Goal: Check status: Check status

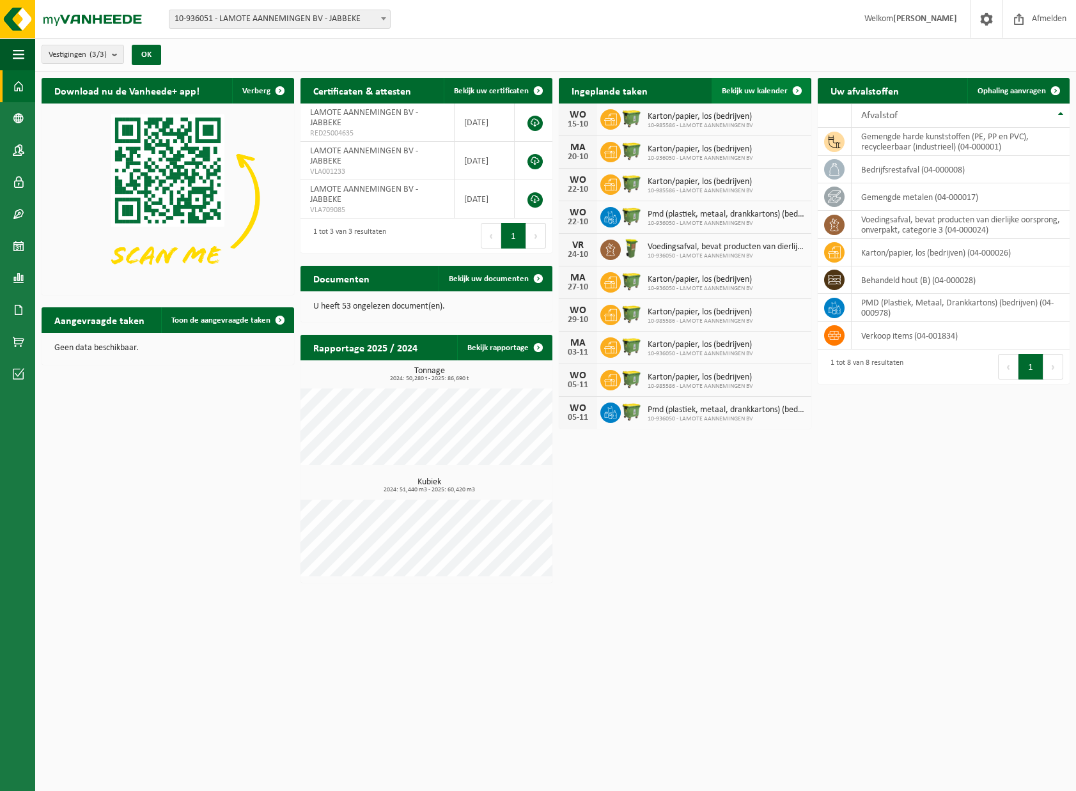
click at [795, 91] on span at bounding box center [797, 91] width 26 height 26
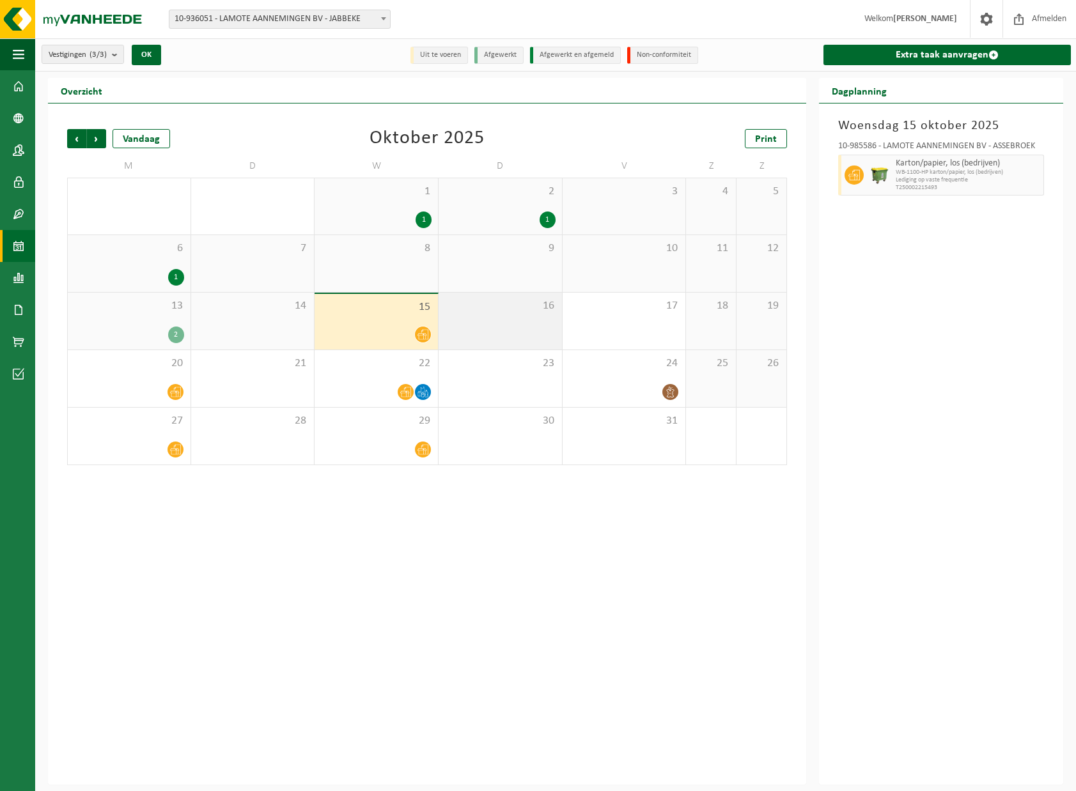
click at [502, 329] on div "16" at bounding box center [499, 321] width 123 height 57
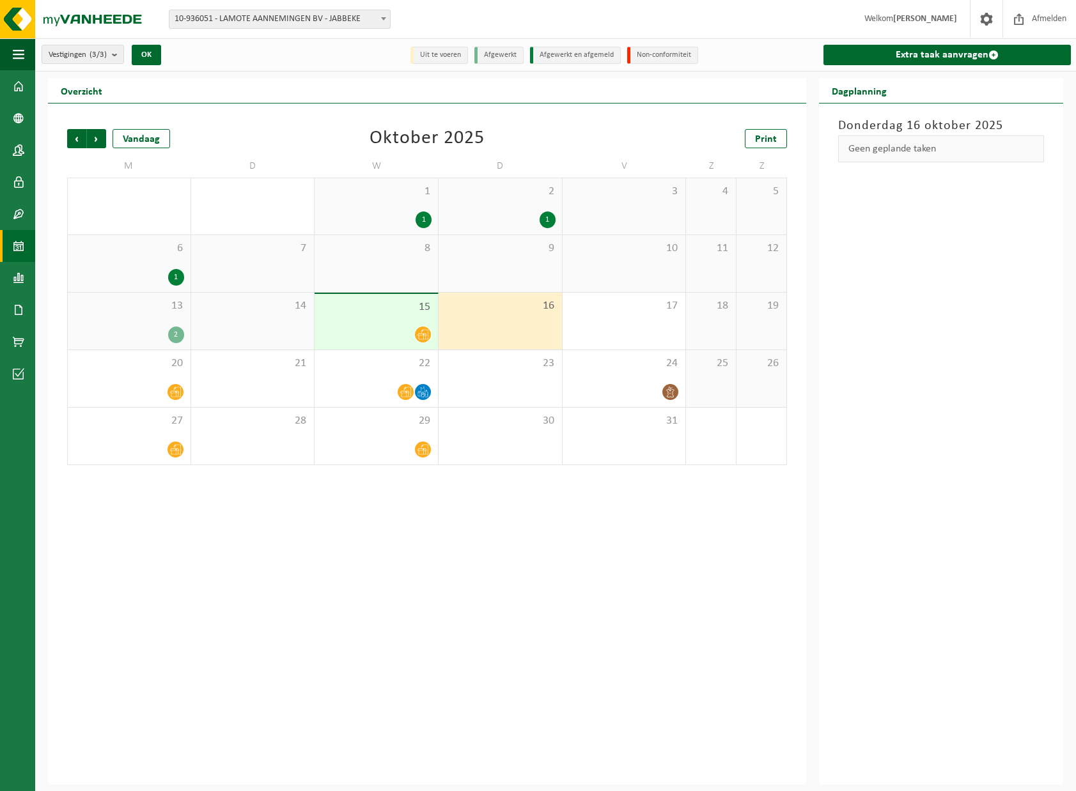
click at [346, 334] on div at bounding box center [376, 334] width 111 height 17
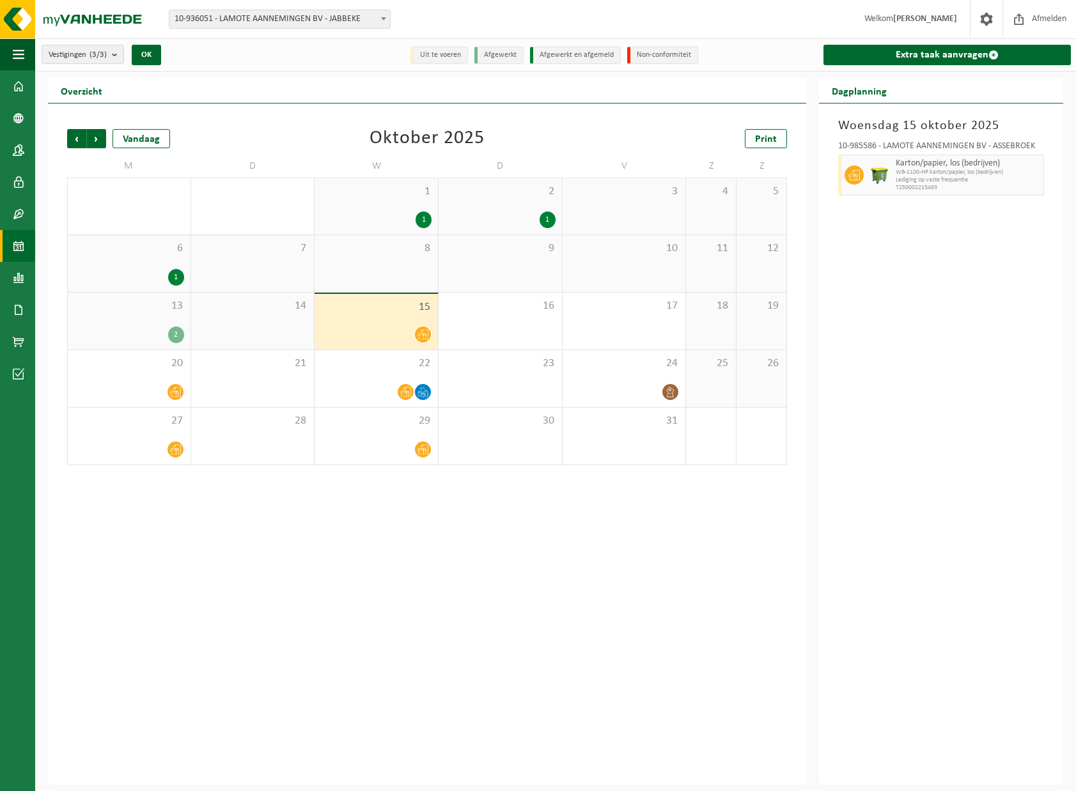
click at [391, 544] on div "Vorige Volgende Vandaag [DATE] Print M D W D V Z Z 29 1 30 1 1 2 1 3 4 5 6 1 7 …" at bounding box center [427, 444] width 758 height 681
click at [174, 385] on span at bounding box center [175, 392] width 16 height 16
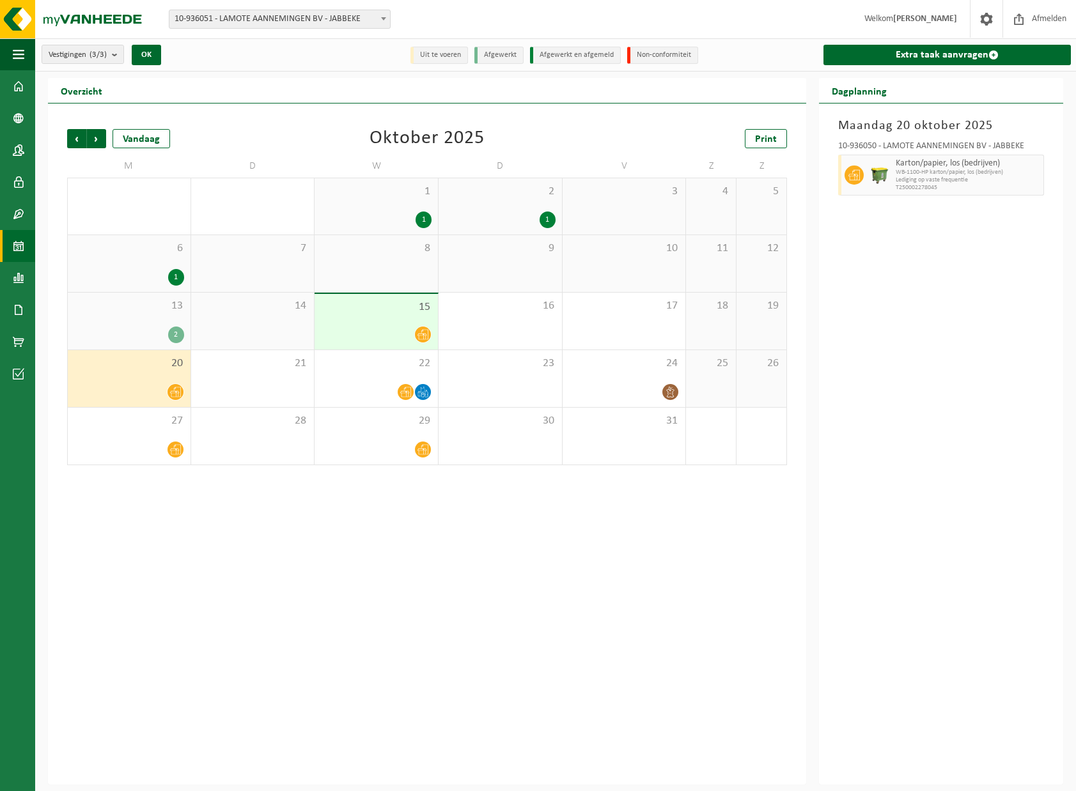
click at [596, 502] on div "Vorige Volgende Vandaag [DATE] Print M D W D V Z Z 29 1 30 1 1 2 1 3 4 5 6 1 7 …" at bounding box center [427, 444] width 758 height 681
